Goal: Task Accomplishment & Management: Use online tool/utility

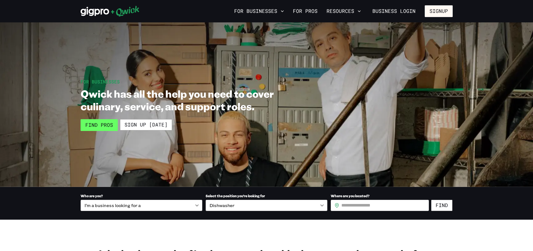
click at [100, 124] on link "Find Pros" at bounding box center [99, 125] width 37 height 12
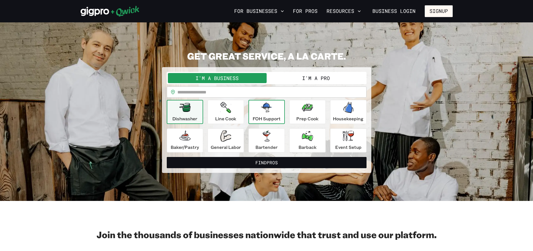
click at [272, 120] on p "FOH Support" at bounding box center [267, 118] width 28 height 7
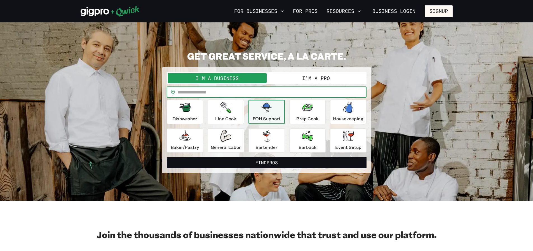
click at [219, 90] on input "text" at bounding box center [271, 91] width 189 height 11
type input "*****"
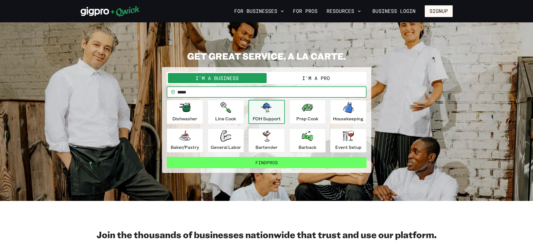
click at [294, 159] on button "Find Pros" at bounding box center [267, 162] width 200 height 11
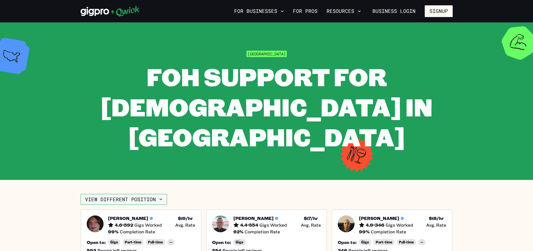
click at [158, 194] on button "View different position" at bounding box center [124, 199] width 86 height 11
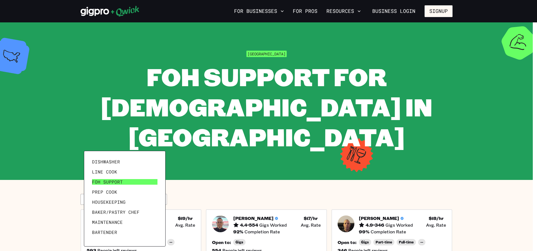
click at [111, 182] on span "FOH Support" at bounding box center [107, 182] width 31 height 6
click at [233, 158] on div at bounding box center [268, 125] width 537 height 251
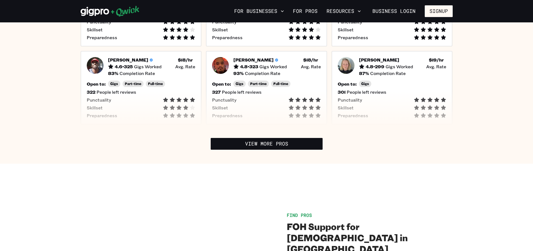
scroll to position [84, 0]
